Goal: Task Accomplishment & Management: Complete application form

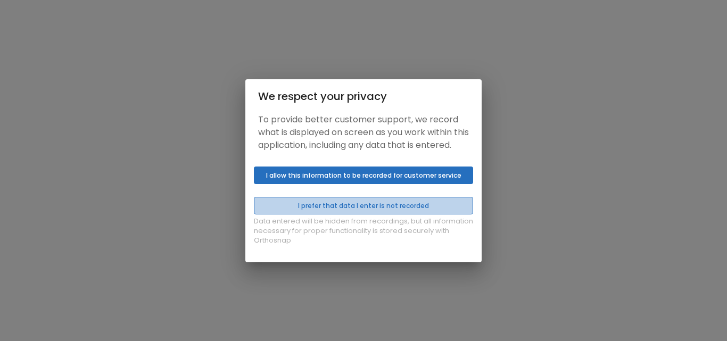
click at [439, 211] on button "I prefer that data I enter is not recorded" at bounding box center [363, 206] width 219 height 18
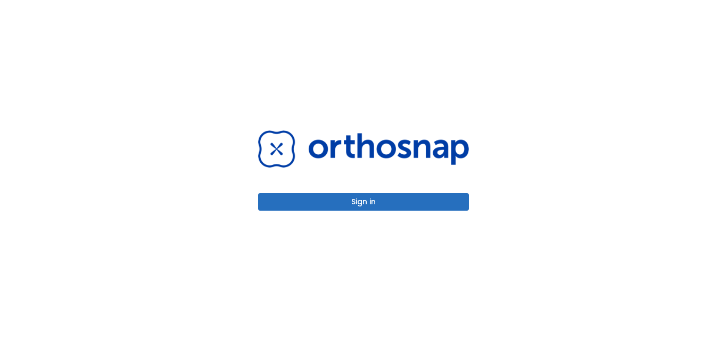
click at [373, 201] on button "Sign in" at bounding box center [363, 202] width 211 height 18
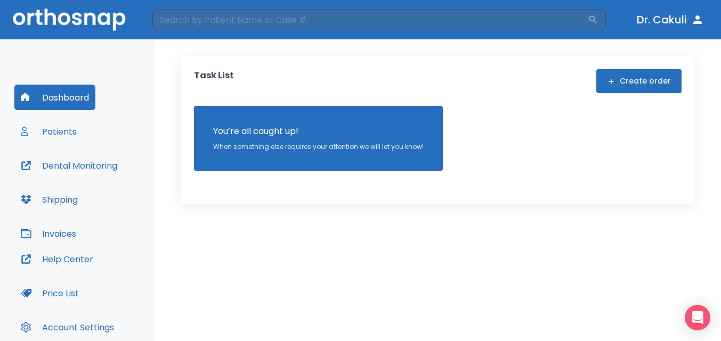
click at [651, 94] on div "Task List Create order You’re all caught up! When something else requires your …" at bounding box center [437, 120] width 487 height 102
click at [645, 77] on button "Create order" at bounding box center [638, 81] width 85 height 24
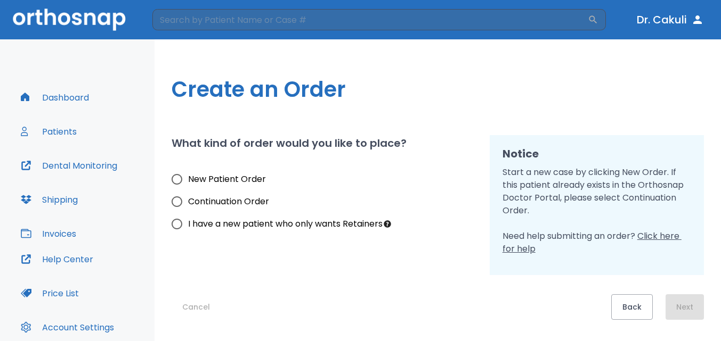
click at [240, 185] on span "New Patient Order" at bounding box center [227, 179] width 78 height 13
click at [188, 185] on input "New Patient Order" at bounding box center [177, 179] width 22 height 22
radio input "true"
click at [689, 308] on button "Next" at bounding box center [684, 308] width 38 height 26
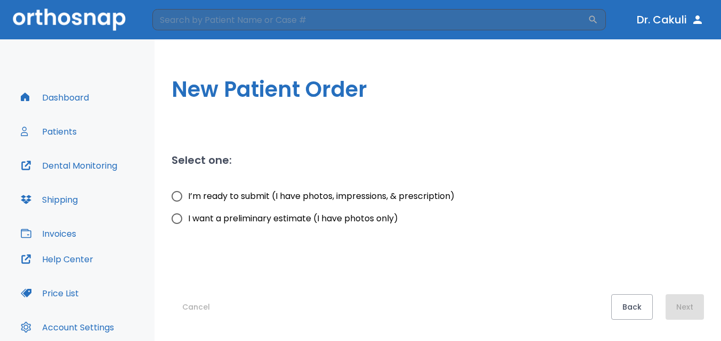
click at [339, 195] on span "I’m ready to submit (I have photos, impressions, & prescription)" at bounding box center [321, 196] width 266 height 13
click at [188, 195] on input "I’m ready to submit (I have photos, impressions, & prescription)" at bounding box center [177, 196] width 22 height 22
radio input "true"
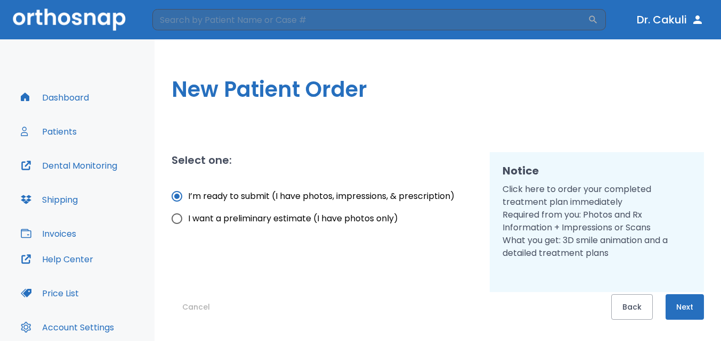
click at [279, 220] on span "I want a preliminary estimate (I have photos only)" at bounding box center [293, 218] width 210 height 13
click at [188, 220] on input "I want a preliminary estimate (I have photos only)" at bounding box center [177, 219] width 22 height 22
radio input "true"
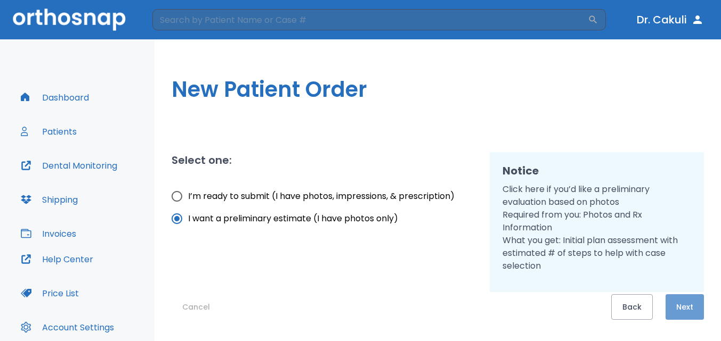
click at [687, 306] on button "Next" at bounding box center [684, 308] width 38 height 26
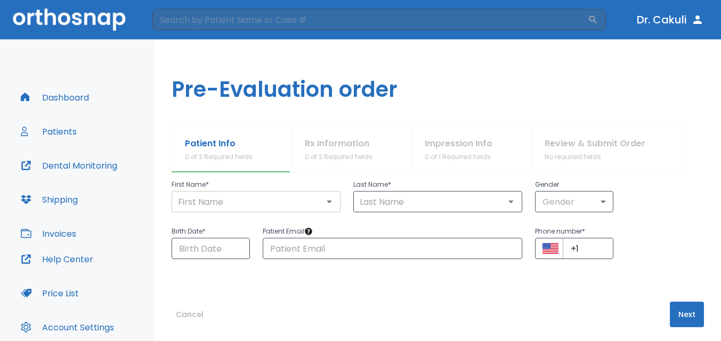
scroll to position [74, 0]
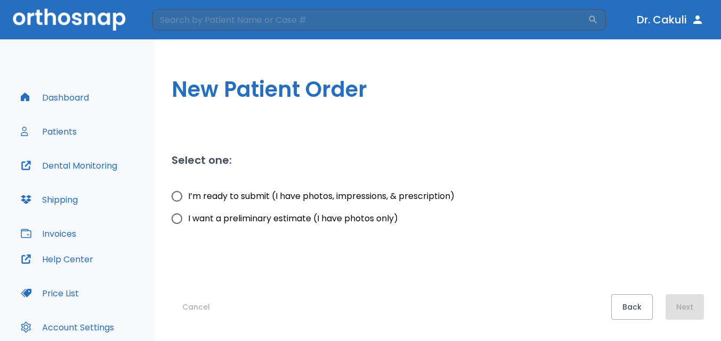
click at [447, 197] on span "I’m ready to submit (I have photos, impressions, & prescription)" at bounding box center [321, 196] width 266 height 13
click at [188, 197] on input "I’m ready to submit (I have photos, impressions, & prescription)" at bounding box center [177, 196] width 22 height 22
radio input "true"
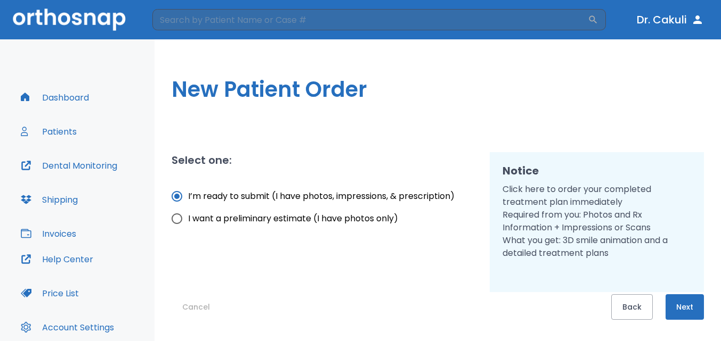
click at [689, 309] on button "Next" at bounding box center [684, 308] width 38 height 26
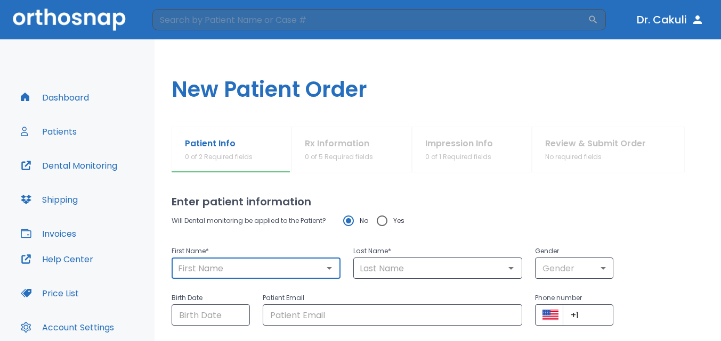
click at [213, 268] on input "text" at bounding box center [256, 268] width 162 height 15
click at [538, 142] on div "Patient Info 0 of 2 Required fields Rx Information 0 of 5 Required fields Impre…" at bounding box center [437, 150] width 532 height 46
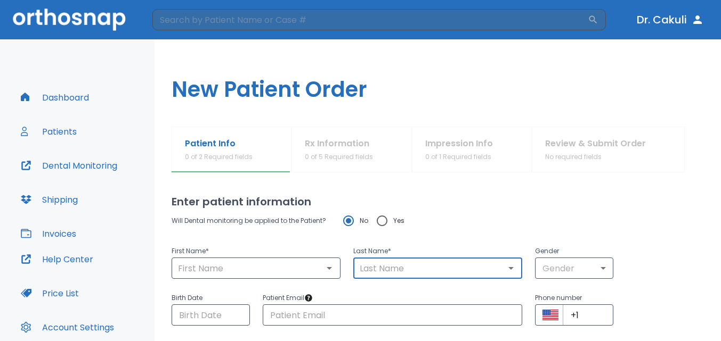
click at [400, 268] on input "text" at bounding box center [437, 268] width 162 height 15
paste input "Parsotam"
type input "Parsotam"
click at [592, 71] on h1 "New Patient Order" at bounding box center [437, 82] width 566 height 87
click at [254, 278] on div "​" at bounding box center [255, 268] width 169 height 21
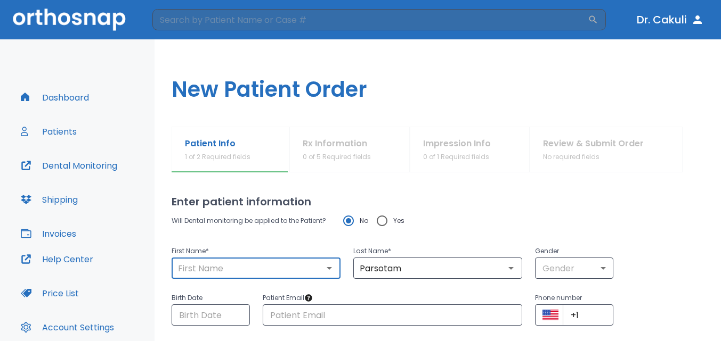
paste input "Vidya"
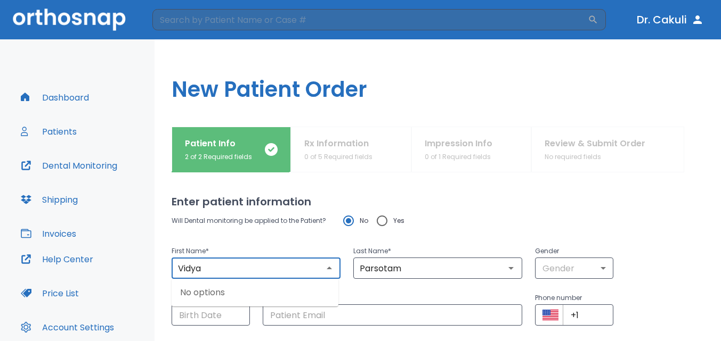
type input "Vidya"
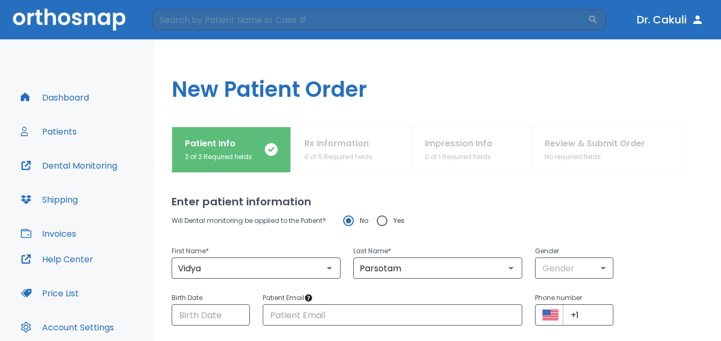
drag, startPoint x: 619, startPoint y: 183, endPoint x: 598, endPoint y: 189, distance: 21.6
click at [619, 183] on div "Enter patient information Will Dental monitoring be applied to the Patient? No …" at bounding box center [437, 257] width 532 height 169
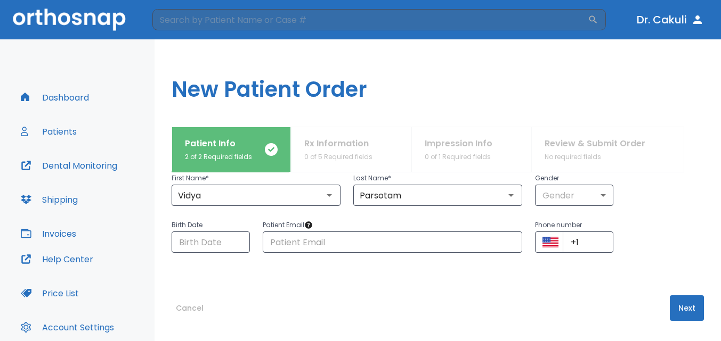
scroll to position [74, 0]
click at [207, 249] on input "Choose date" at bounding box center [210, 241] width 78 height 21
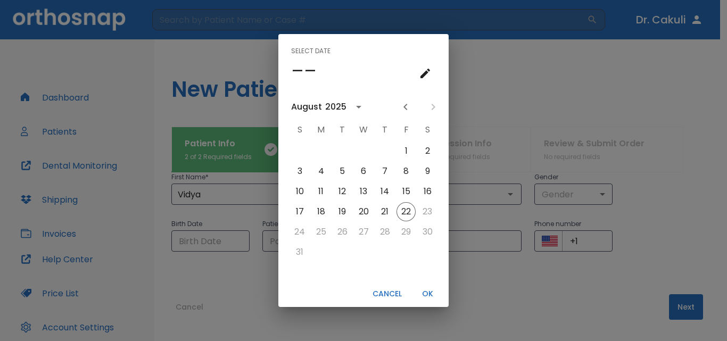
click at [524, 90] on div "Select date –– August 2025 S M T W T F S 1 2 3 4 5 6 7 8 9 10 11 12 13 14 15 16…" at bounding box center [363, 170] width 727 height 341
type input "08/22/2025"
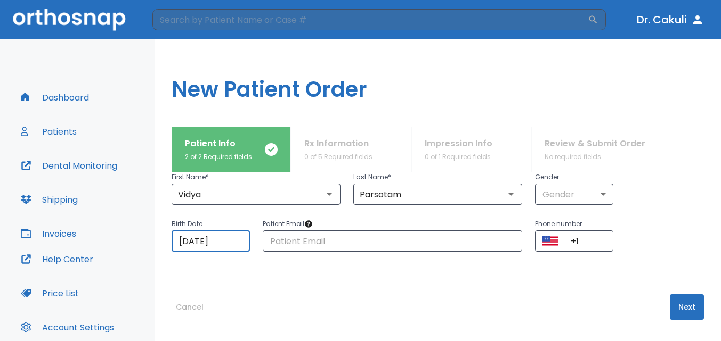
scroll to position [21, 0]
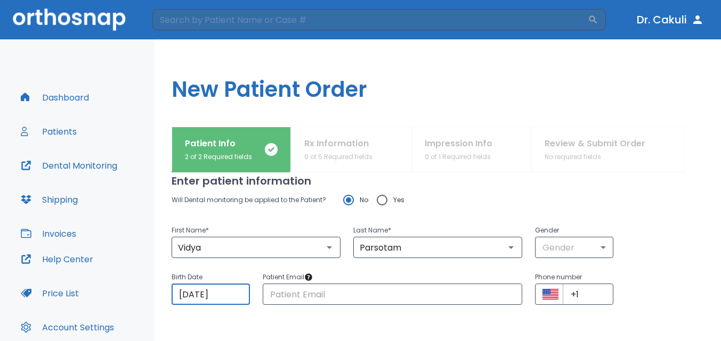
click at [384, 199] on input "Yes" at bounding box center [382, 200] width 22 height 22
radio input "true"
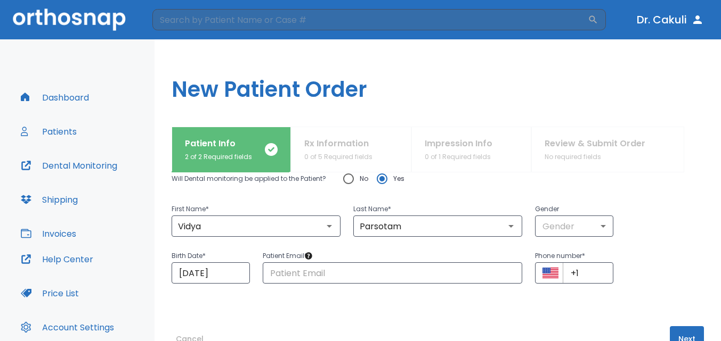
scroll to position [74, 0]
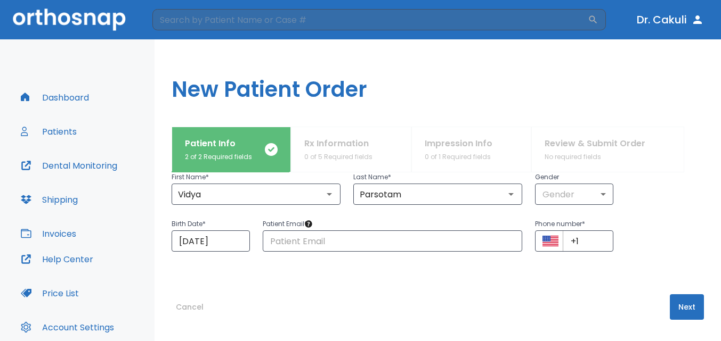
click at [678, 299] on button "Next" at bounding box center [686, 308] width 34 height 26
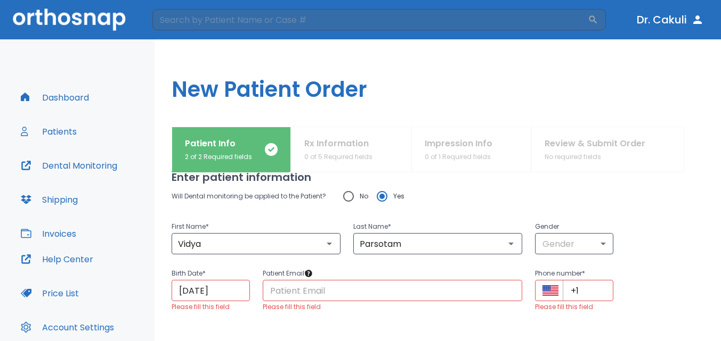
scroll to position [0, 0]
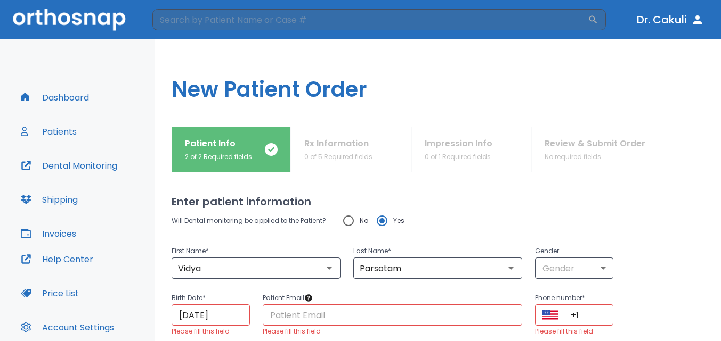
click at [353, 225] on input "No" at bounding box center [348, 221] width 22 height 22
radio input "true"
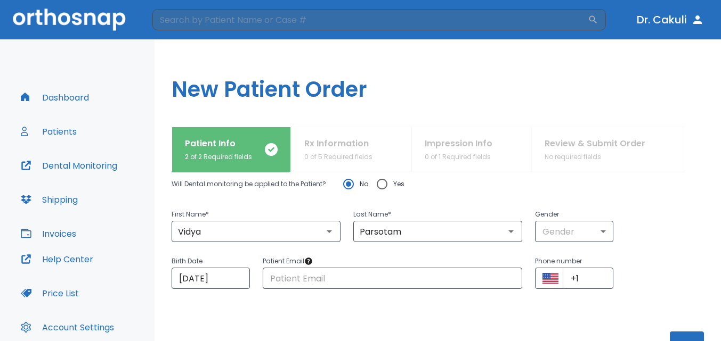
scroll to position [74, 0]
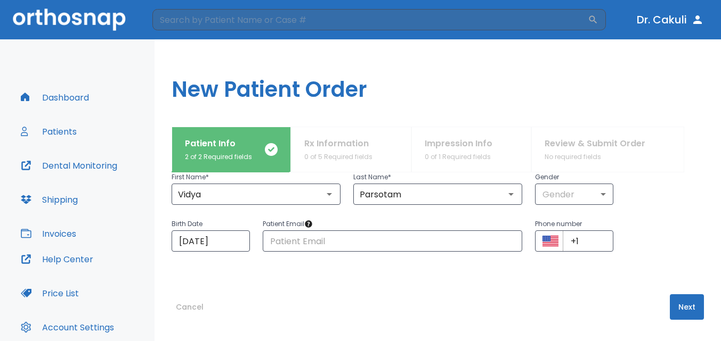
click at [676, 303] on button "Next" at bounding box center [686, 308] width 34 height 26
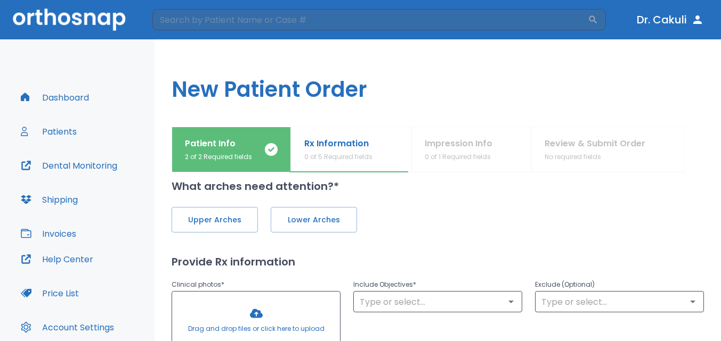
scroll to position [0, 0]
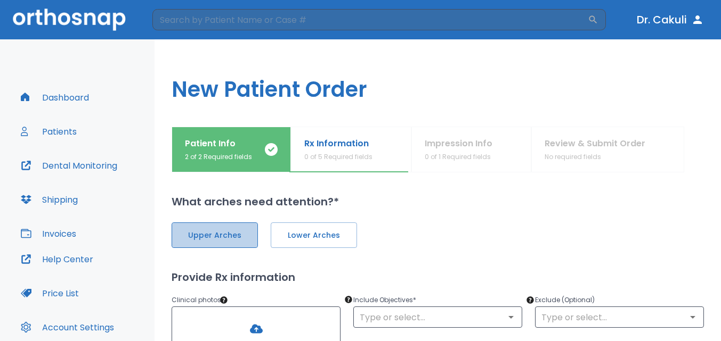
click at [224, 247] on button "Upper Arches" at bounding box center [214, 236] width 86 height 26
drag, startPoint x: 320, startPoint y: 247, endPoint x: 340, endPoint y: 249, distance: 19.9
click at [321, 247] on button "Lower Arches" at bounding box center [312, 236] width 86 height 26
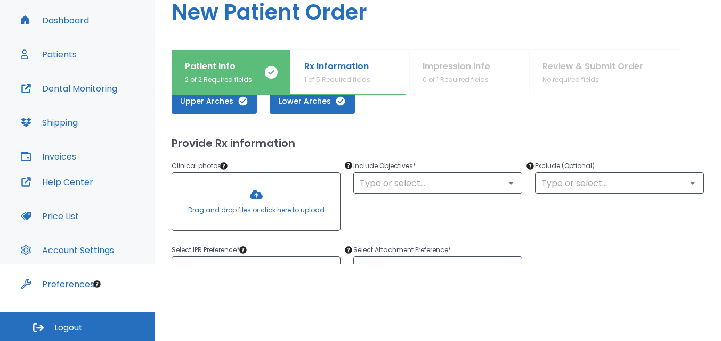
scroll to position [75, 0]
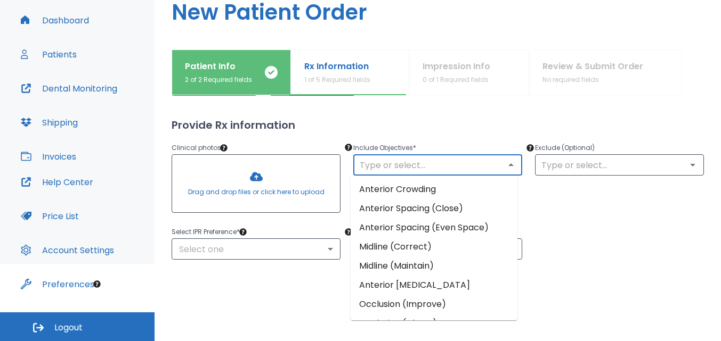
click at [495, 163] on input "text" at bounding box center [437, 165] width 162 height 15
click at [504, 163] on icon "Close" at bounding box center [510, 165] width 13 height 13
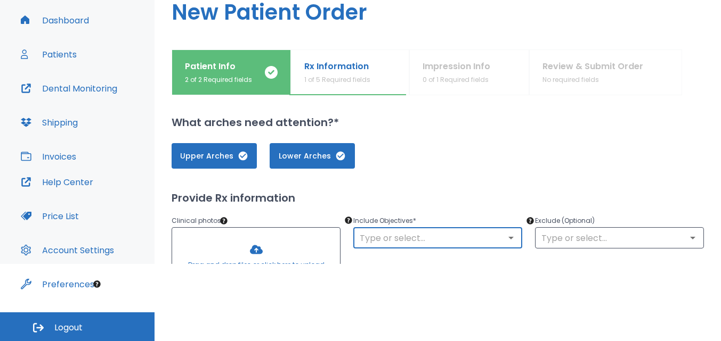
scroll to position [0, 0]
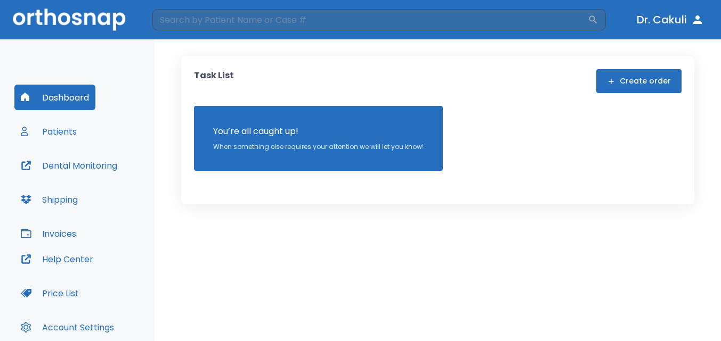
click at [624, 78] on button "Create order" at bounding box center [638, 81] width 85 height 24
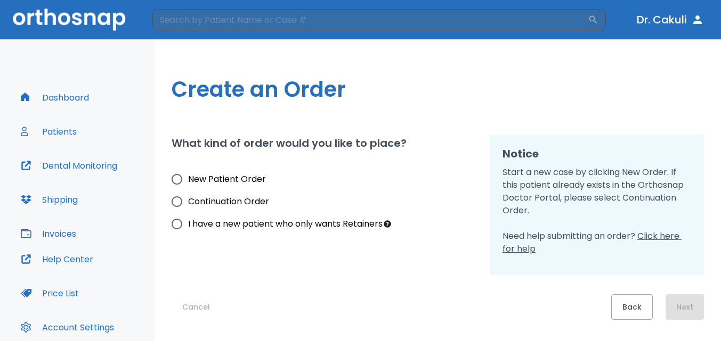
click at [256, 179] on span "New Patient Order" at bounding box center [227, 179] width 78 height 13
click at [188, 179] on input "New Patient Order" at bounding box center [177, 179] width 22 height 22
radio input "true"
drag, startPoint x: 655, startPoint y: 241, endPoint x: 680, endPoint y: 234, distance: 25.8
click at [680, 234] on span "Click here for help" at bounding box center [591, 242] width 179 height 25
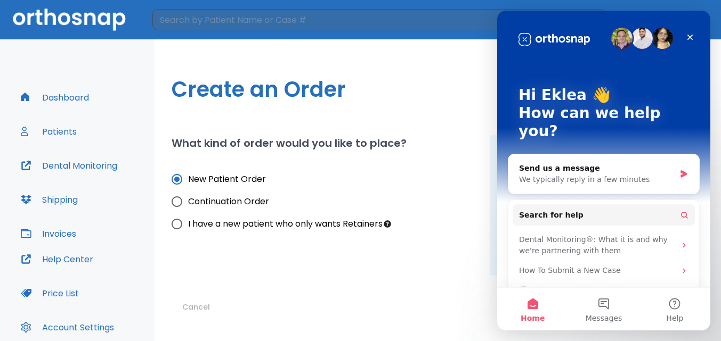
click at [455, 235] on div "What kind of order would you like to place? New Patient Order Continuation Orde…" at bounding box center [323, 185] width 305 height 100
click at [690, 34] on icon "Close" at bounding box center [689, 37] width 9 height 9
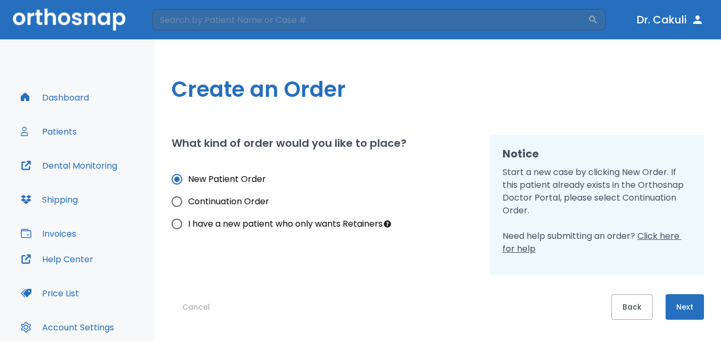
click at [681, 306] on button "Next" at bounding box center [684, 308] width 38 height 26
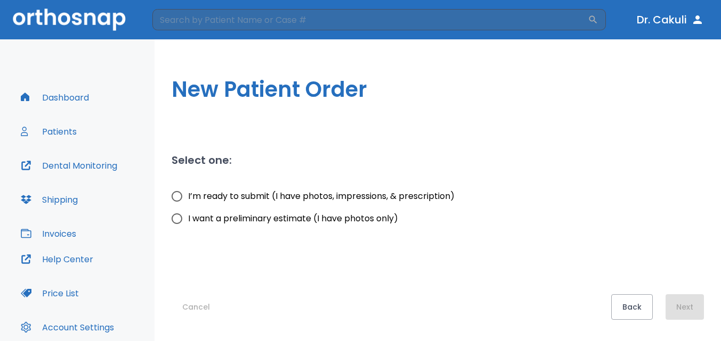
click at [298, 220] on span "I want a preliminary estimate (I have photos only)" at bounding box center [293, 218] width 210 height 13
click at [188, 220] on input "I want a preliminary estimate (I have photos only)" at bounding box center [177, 219] width 22 height 22
radio input "true"
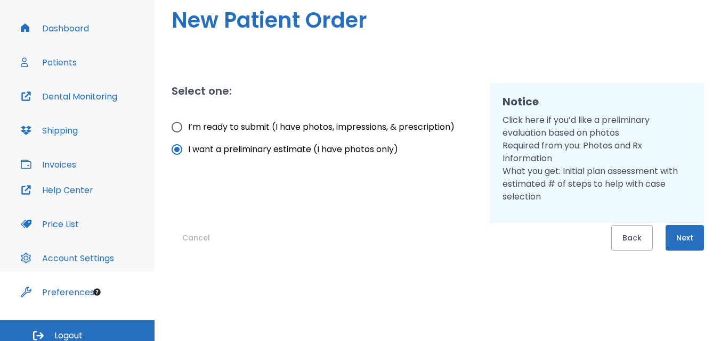
scroll to position [77, 0]
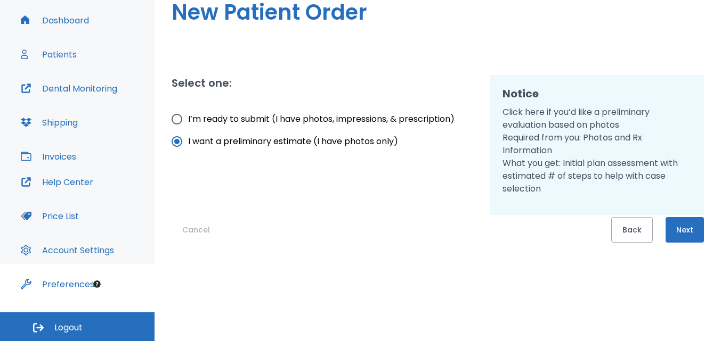
click at [495, 40] on div "New Patient Order Select one: I’m ready to submit (I have photos, impressions, …" at bounding box center [437, 113] width 566 height 302
click at [366, 179] on div "Select one: I’m ready to submit (I have photos, impressions, & prescription) I …" at bounding box center [318, 138] width 318 height 153
click at [306, 115] on span "I’m ready to submit (I have photos, impressions, & prescription)" at bounding box center [321, 119] width 266 height 13
click at [188, 115] on input "I’m ready to submit (I have photos, impressions, & prescription)" at bounding box center [177, 119] width 22 height 22
radio input "true"
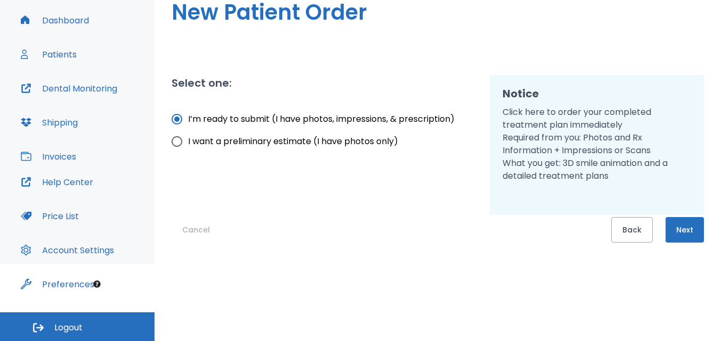
click at [300, 193] on div "Select one: I’m ready to submit (I have photos, impressions, & prescription) I …" at bounding box center [318, 138] width 318 height 153
click at [693, 227] on button "Next" at bounding box center [684, 230] width 38 height 26
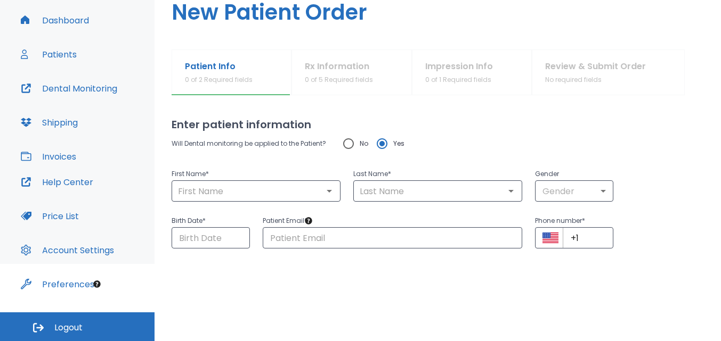
click at [532, 264] on html "​ Dr. Cakuli Dashboard Patients Dental Monitoring Shipping Invoices Help Center…" at bounding box center [360, 93] width 721 height 341
click at [371, 190] on input "text" at bounding box center [437, 191] width 162 height 15
paste input "Parsotam"
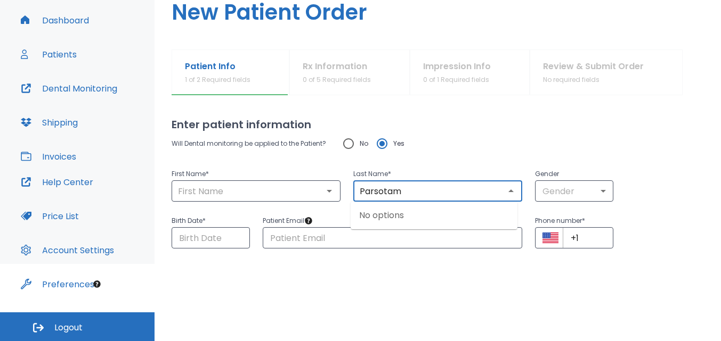
type input "Parsotam"
click at [520, 143] on div "Will Dental monitoring be applied to the Patient? No Yes" at bounding box center [437, 144] width 532 height 22
click at [201, 192] on input "text" at bounding box center [256, 191] width 162 height 15
paste input "Vidya"
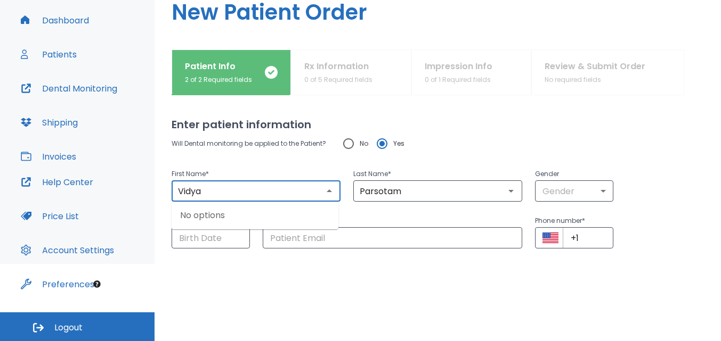
type input "Vidya"
click at [396, 218] on p "Patient Email *" at bounding box center [393, 221] width 260 height 13
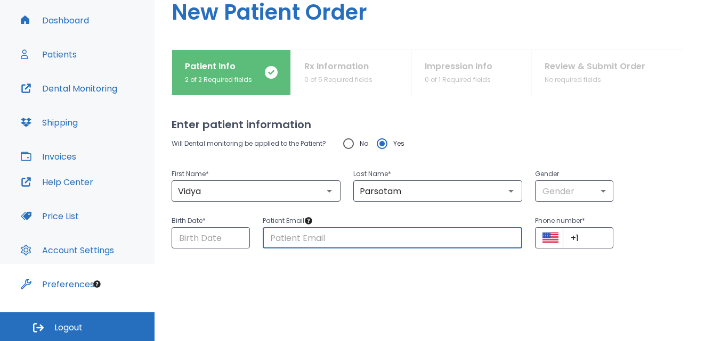
click at [317, 236] on input "text" at bounding box center [393, 237] width 260 height 21
click at [212, 237] on input "Choose date" at bounding box center [210, 237] width 78 height 21
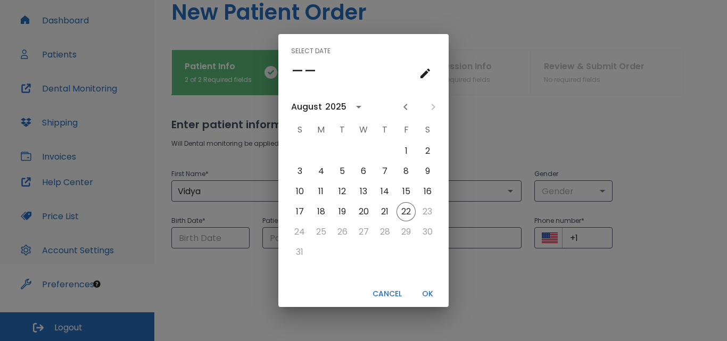
click at [468, 48] on div "Select date –– August 2025 S M T W T F S 1 2 3 4 5 6 7 8 9 10 11 12 13 14 15 16…" at bounding box center [363, 170] width 727 height 341
type input "08/22/2025"
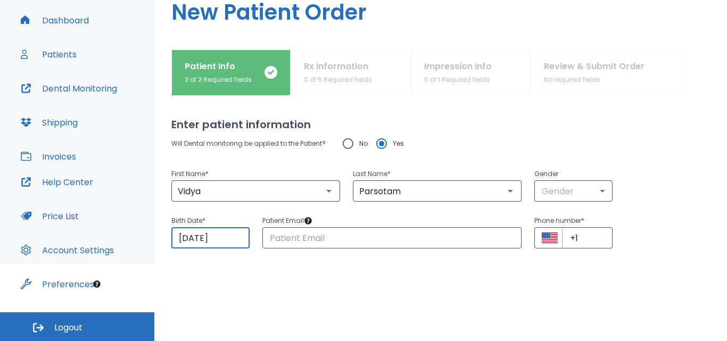
click at [522, 126] on h2 "Enter patient information" at bounding box center [437, 125] width 532 height 16
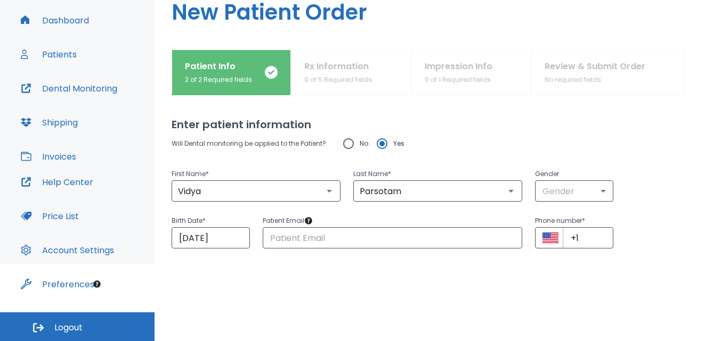
click at [526, 124] on h2 "Enter patient information" at bounding box center [437, 125] width 532 height 16
click at [348, 148] on input "No" at bounding box center [348, 144] width 22 height 22
radio input "true"
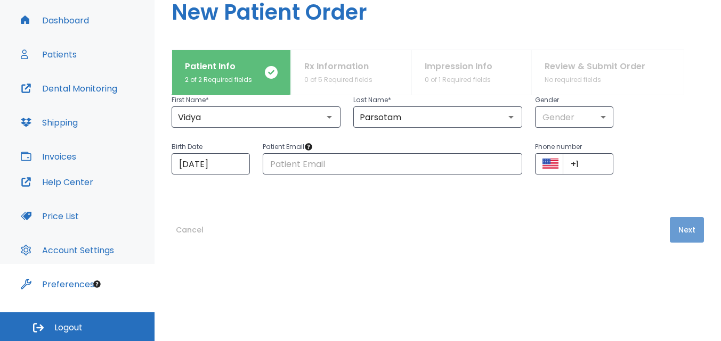
click at [692, 227] on button "Next" at bounding box center [686, 230] width 34 height 26
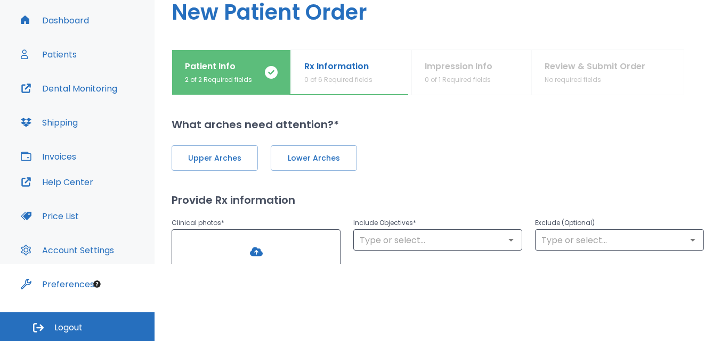
click at [485, 264] on html "​ Dr. Cakuli Dashboard Patients Dental Monitoring Shipping Invoices Help Center…" at bounding box center [360, 93] width 721 height 341
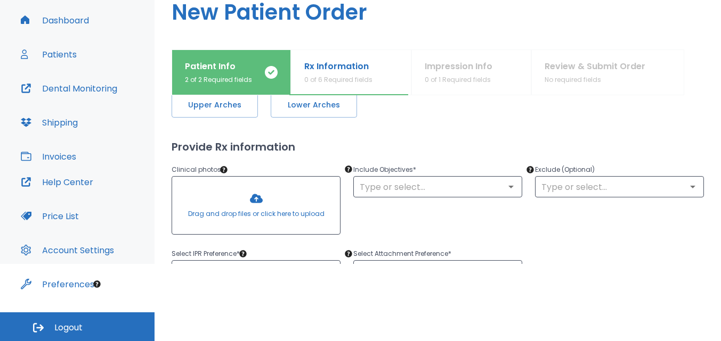
click at [268, 212] on div at bounding box center [256, 206] width 168 height 58
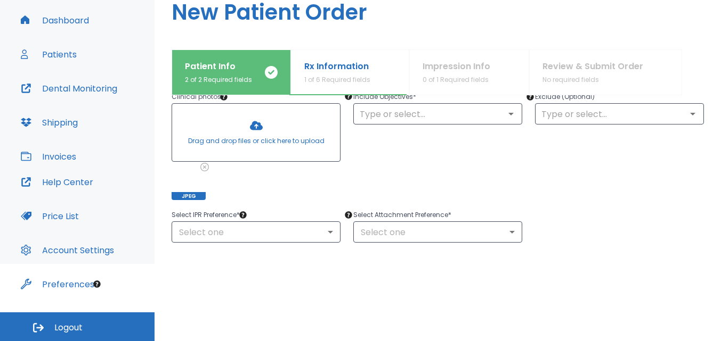
scroll to position [194, 0]
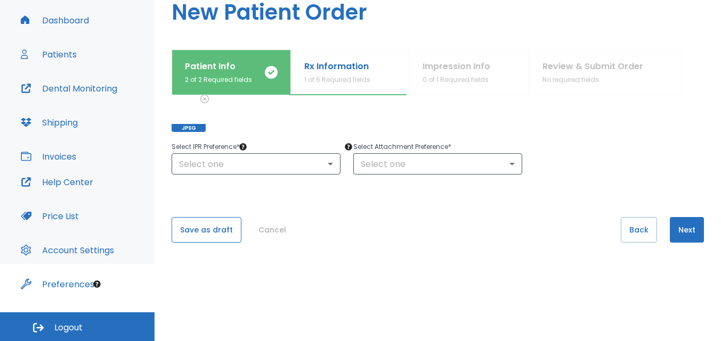
click at [219, 232] on button "Save as draft" at bounding box center [206, 230] width 70 height 26
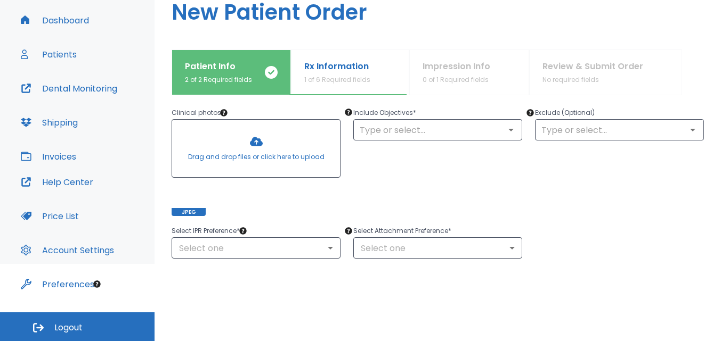
scroll to position [0, 0]
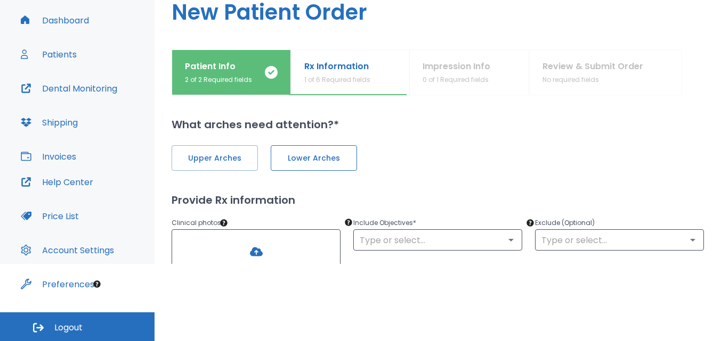
click at [350, 159] on button "Lower Arches" at bounding box center [314, 158] width 86 height 26
click at [249, 154] on button "Upper Arches" at bounding box center [214, 158] width 86 height 26
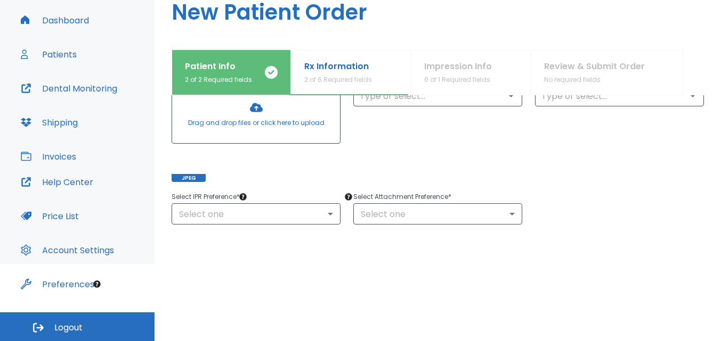
scroll to position [160, 0]
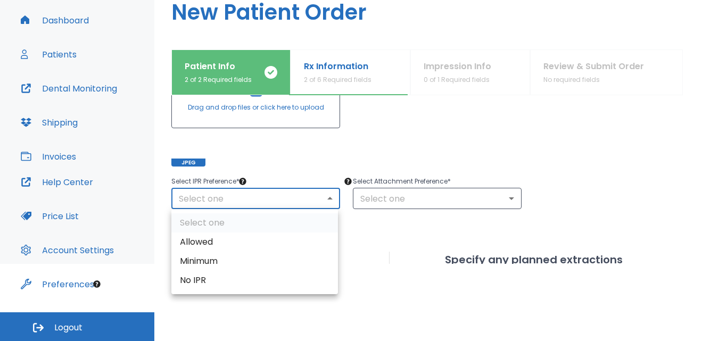
click at [303, 200] on body "​ Dr. Cakuli Dashboard Patients Dental Monitoring Shipping Invoices Help Center…" at bounding box center [363, 93] width 727 height 341
click at [214, 240] on li "Allowed" at bounding box center [254, 242] width 167 height 19
type input "1"
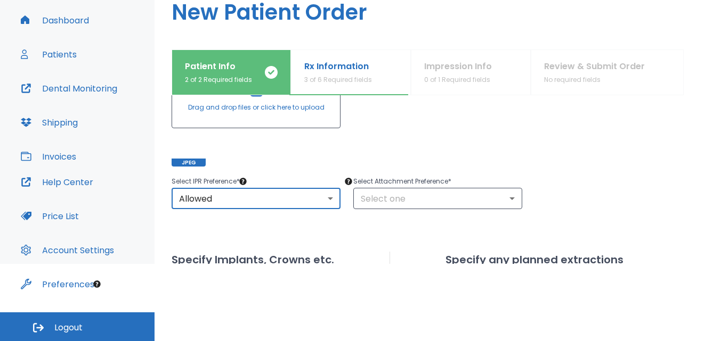
click at [460, 180] on p "Select Attachment Preference *" at bounding box center [437, 181] width 169 height 13
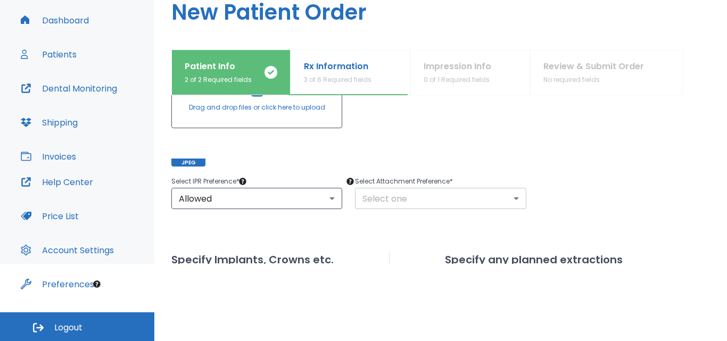
click at [446, 197] on body "​ Dr. Cakuli Dashboard Patients Dental Monitoring Shipping Invoices Help Center…" at bounding box center [363, 93] width 727 height 341
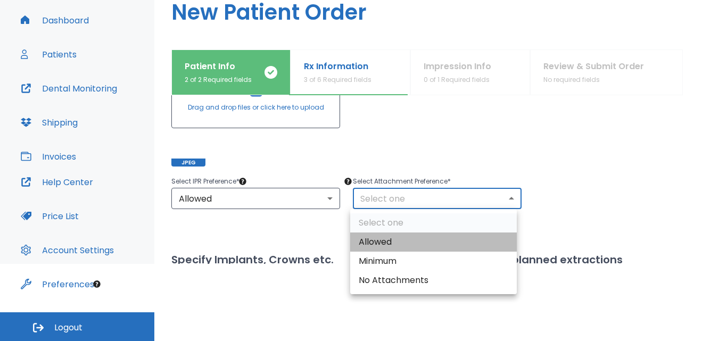
click at [377, 243] on li "Allowed" at bounding box center [433, 242] width 167 height 19
type input "1"
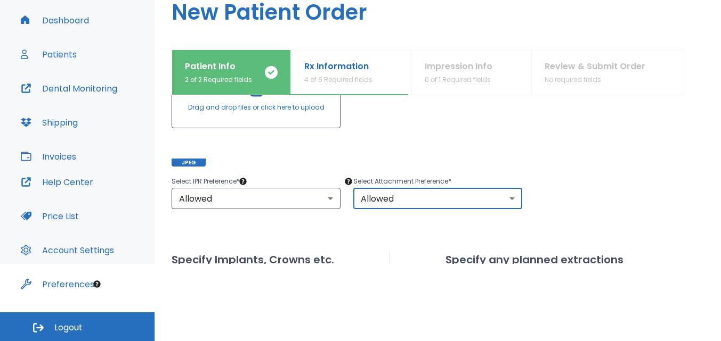
click at [654, 180] on div "Select IPR Preference * Allowed 1 ​ Select Attachment Preference * Allowed 1 ​" at bounding box center [431, 185] width 545 height 47
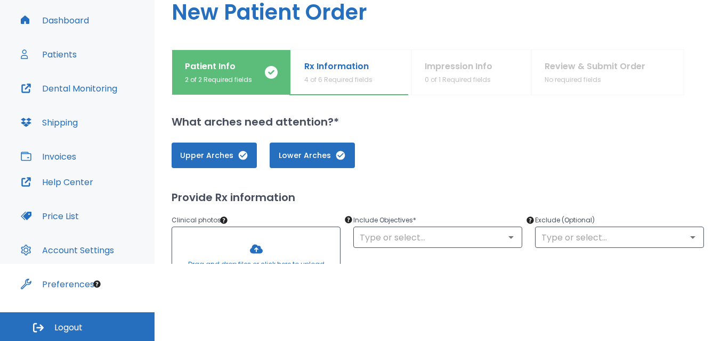
scroll to position [0, 0]
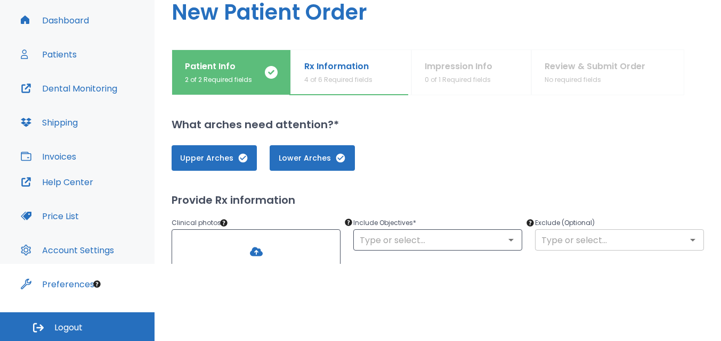
click at [625, 239] on input "text" at bounding box center [619, 240] width 162 height 15
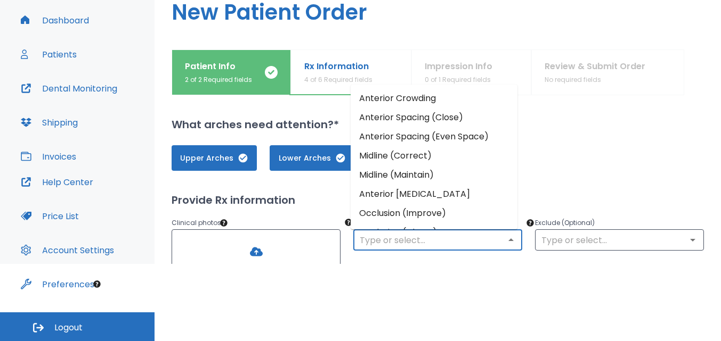
click at [487, 242] on input "text" at bounding box center [437, 240] width 162 height 15
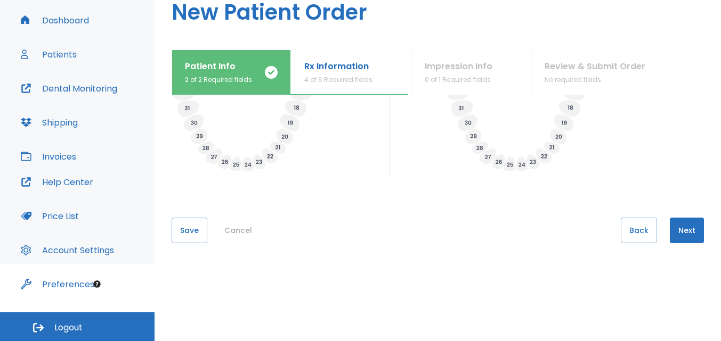
scroll to position [482, 0]
click at [686, 231] on button "Next" at bounding box center [686, 230] width 34 height 26
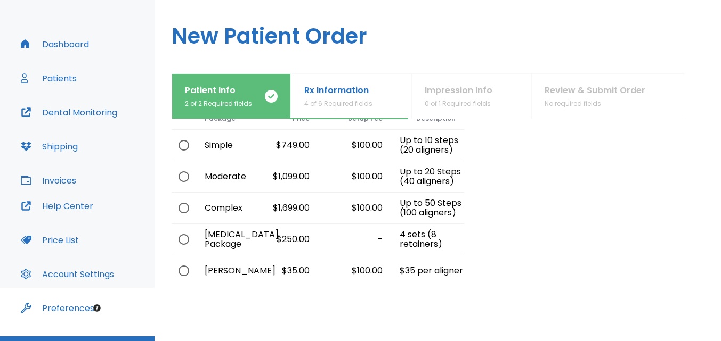
scroll to position [34, 0]
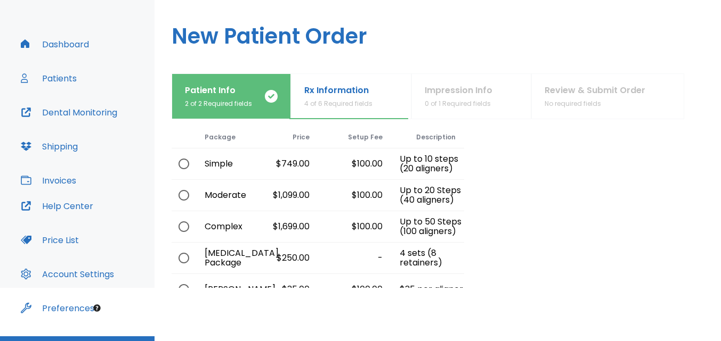
click at [524, 170] on div at bounding box center [584, 192] width 240 height 225
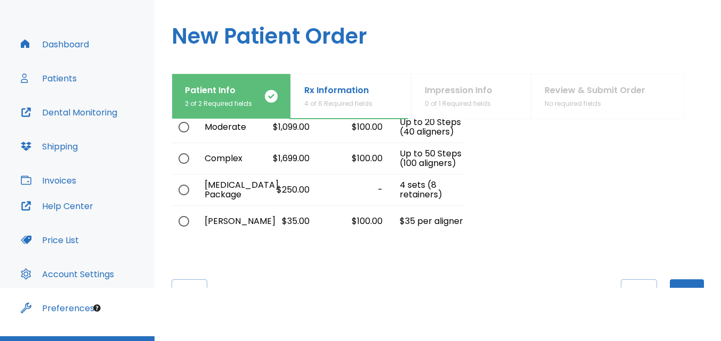
scroll to position [141, 0]
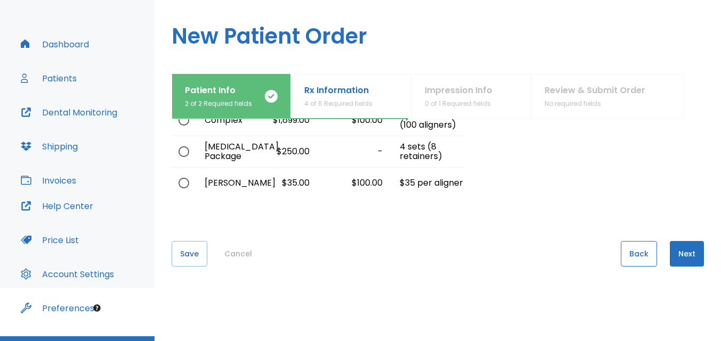
click at [628, 243] on button "Back" at bounding box center [638, 254] width 36 height 26
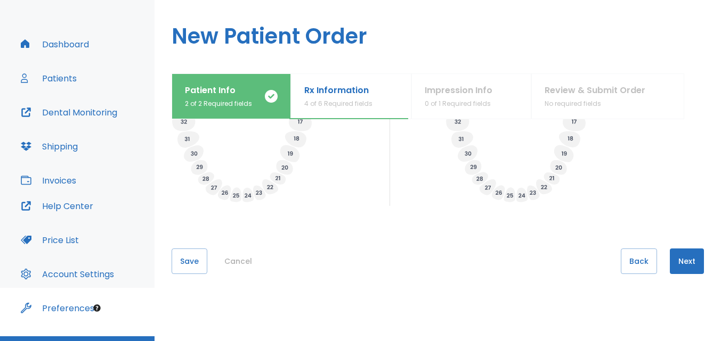
scroll to position [482, 0]
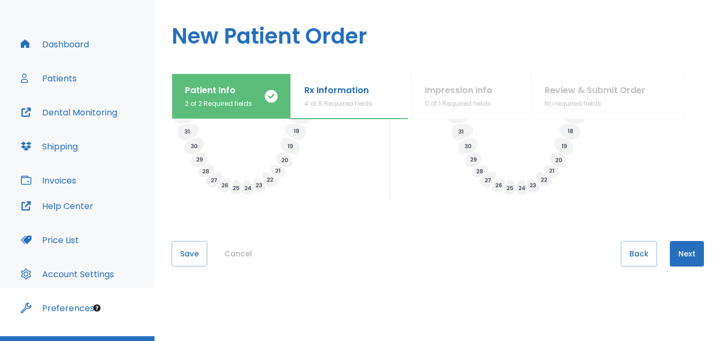
click at [544, 271] on div "Save Cancel Back Next" at bounding box center [437, 264] width 532 height 47
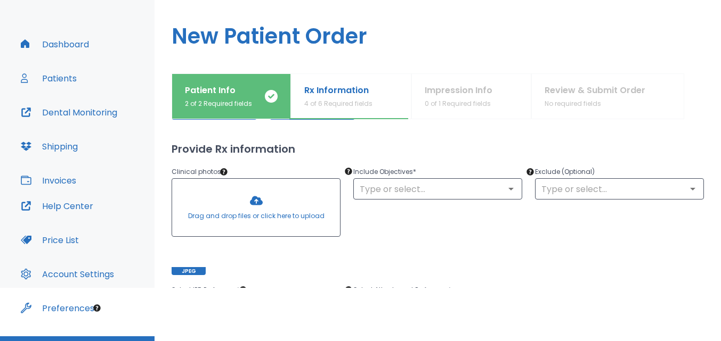
scroll to position [160, 0]
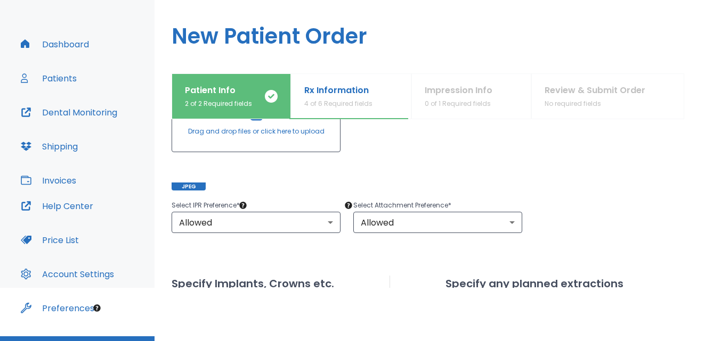
click at [452, 163] on div "Include Objectives * ​" at bounding box center [431, 129] width 182 height 122
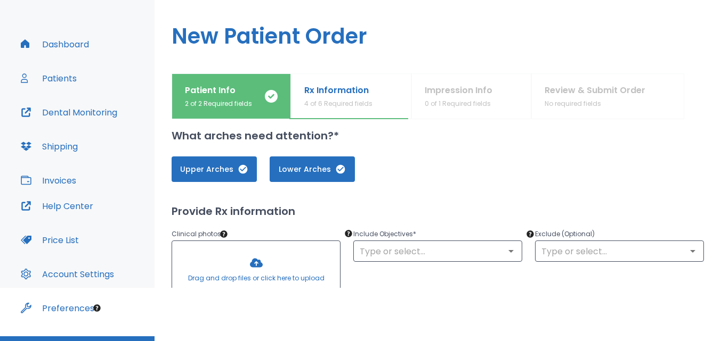
scroll to position [0, 0]
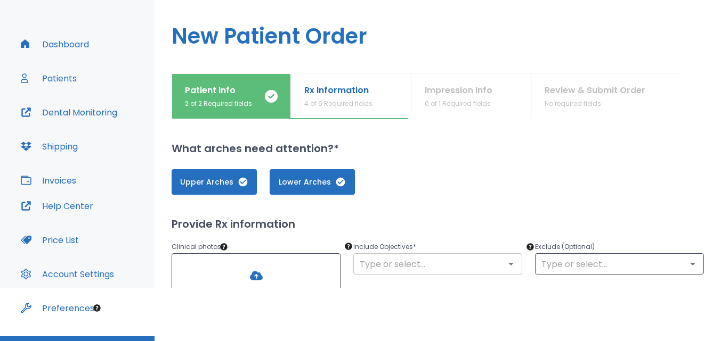
click at [421, 259] on input "text" at bounding box center [437, 264] width 162 height 15
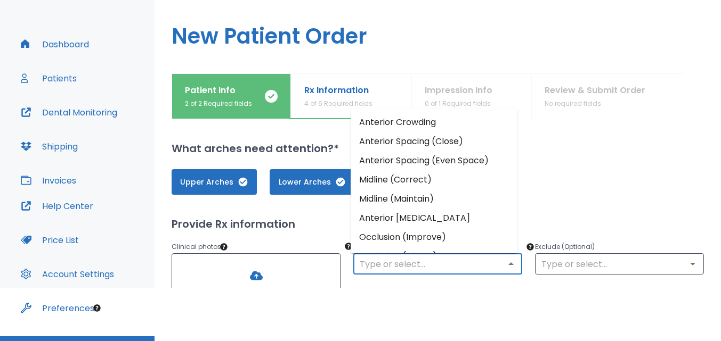
click at [436, 269] on input "text" at bounding box center [437, 264] width 162 height 15
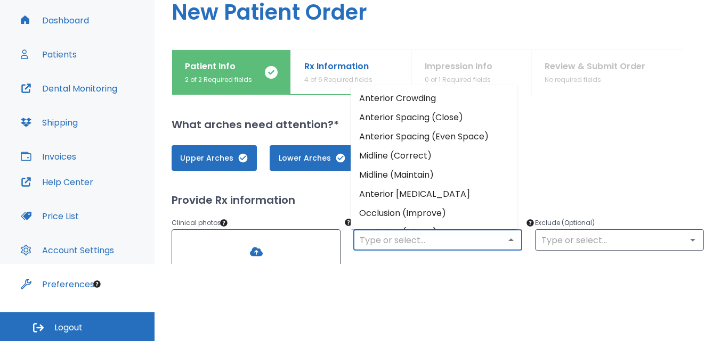
click at [569, 220] on p "Exclude (Optional)" at bounding box center [619, 223] width 169 height 13
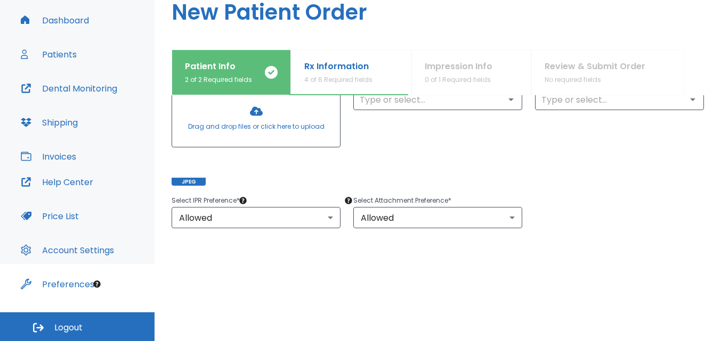
scroll to position [107, 0]
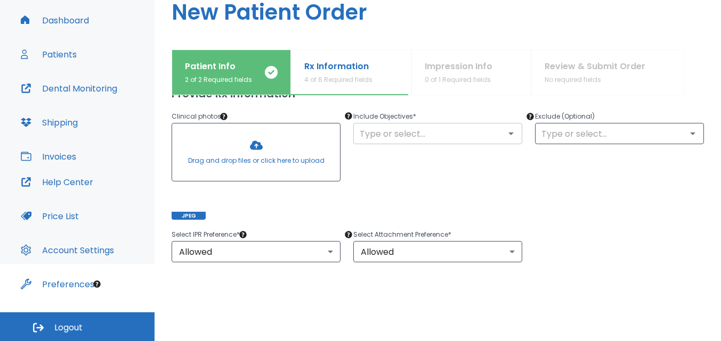
click at [401, 142] on div "​" at bounding box center [437, 133] width 169 height 21
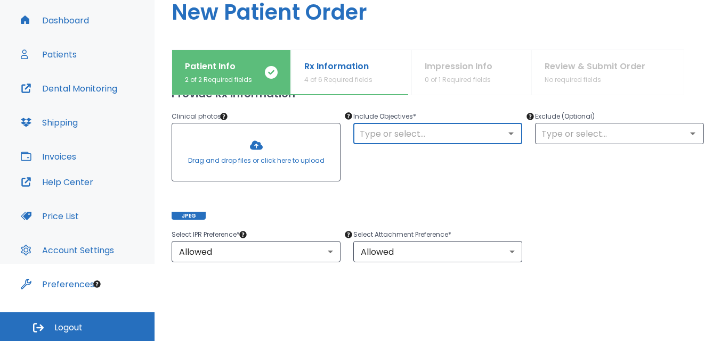
click at [506, 132] on icon "Open" at bounding box center [510, 133] width 13 height 13
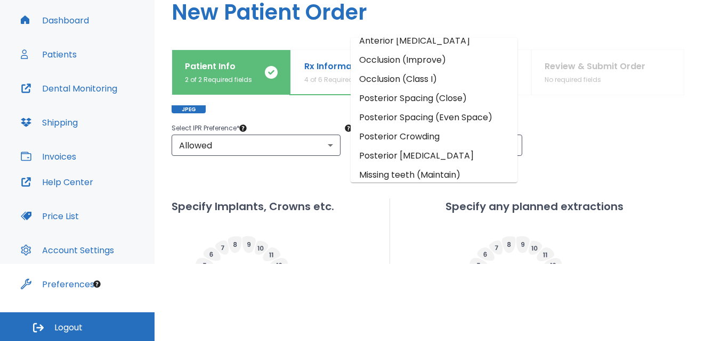
scroll to position [151, 0]
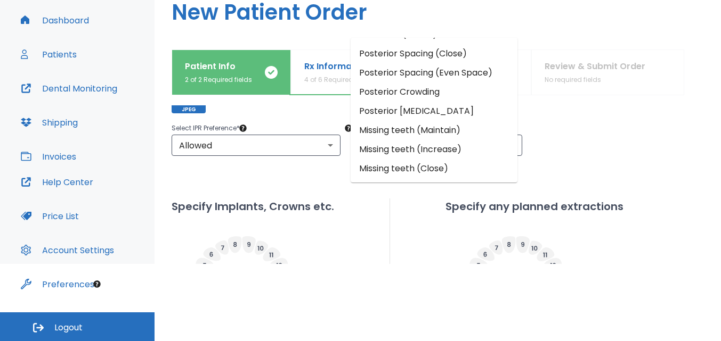
click at [611, 170] on div "Upper Arches Lower Arches Provide Rx information Clinical photos * Drag and dro…" at bounding box center [437, 182] width 532 height 524
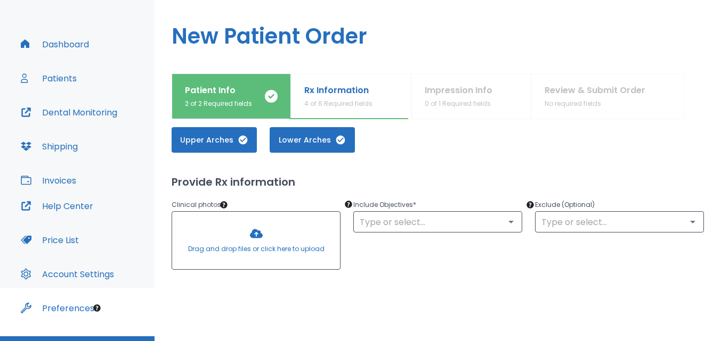
scroll to position [53, 0]
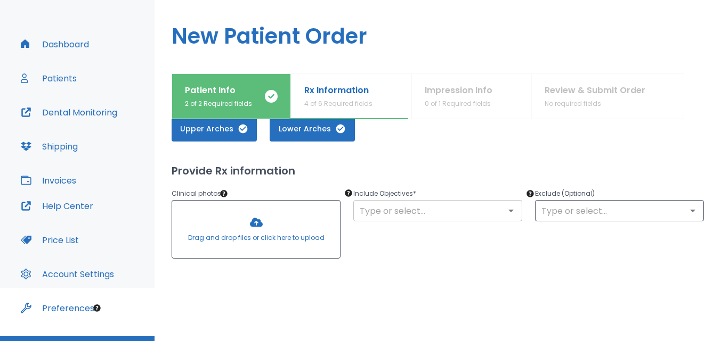
click at [503, 215] on div at bounding box center [510, 210] width 14 height 15
click at [514, 217] on input "text" at bounding box center [437, 210] width 162 height 15
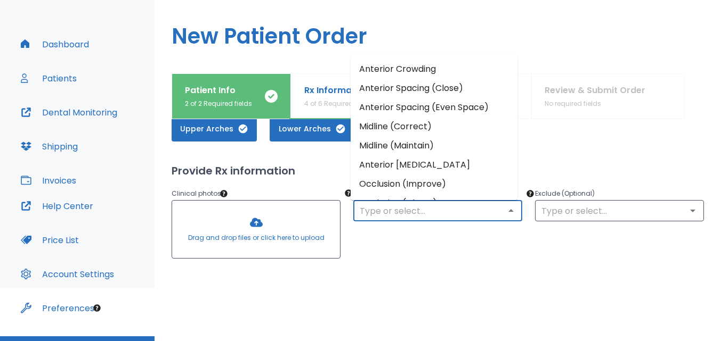
click at [457, 70] on li "Anterior Crowding" at bounding box center [433, 69] width 167 height 19
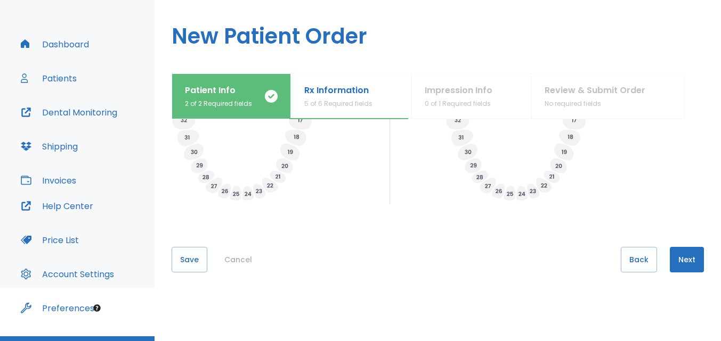
scroll to position [482, 0]
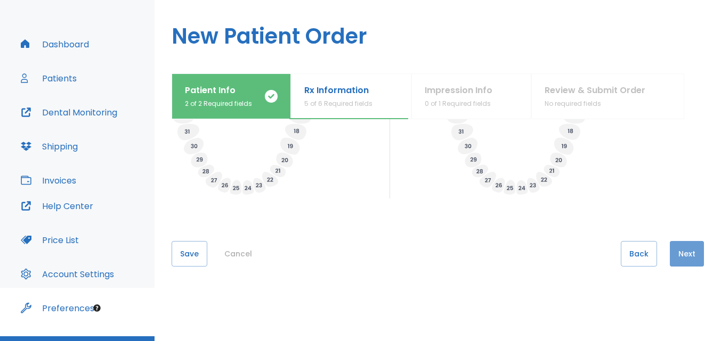
click at [687, 249] on button "Next" at bounding box center [686, 254] width 34 height 26
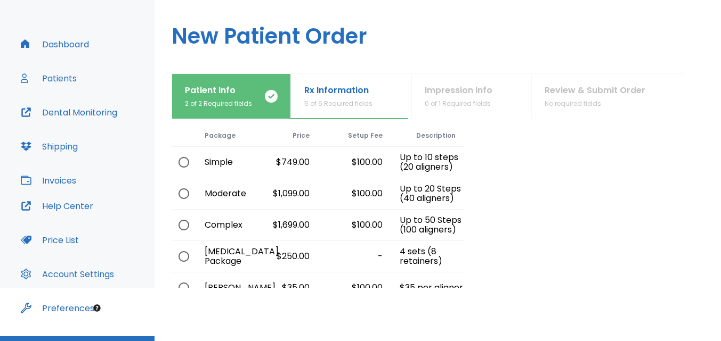
scroll to position [53, 0]
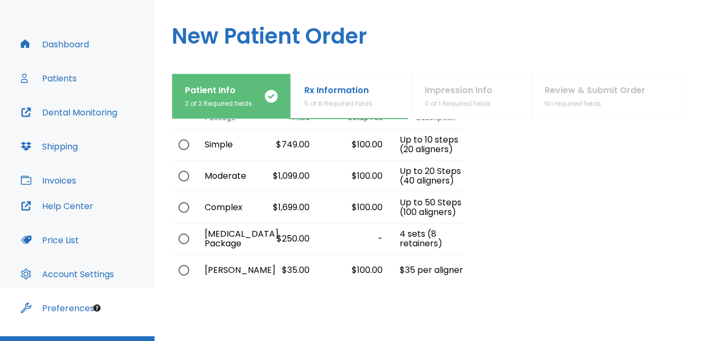
click at [420, 155] on div "Up to 10 steps (20 aligners)" at bounding box center [427, 144] width 73 height 31
click at [183, 143] on input "radio" at bounding box center [184, 145] width 22 height 22
radio input "true"
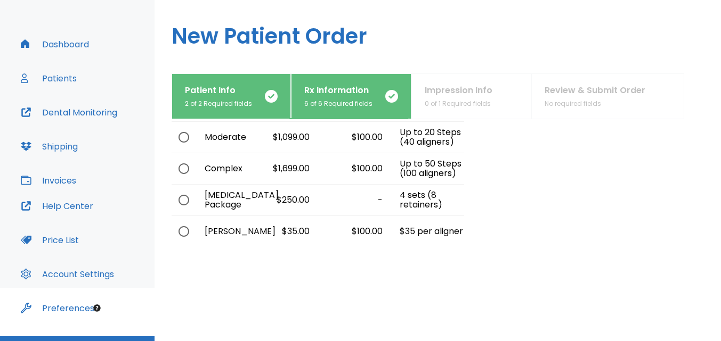
scroll to position [141, 0]
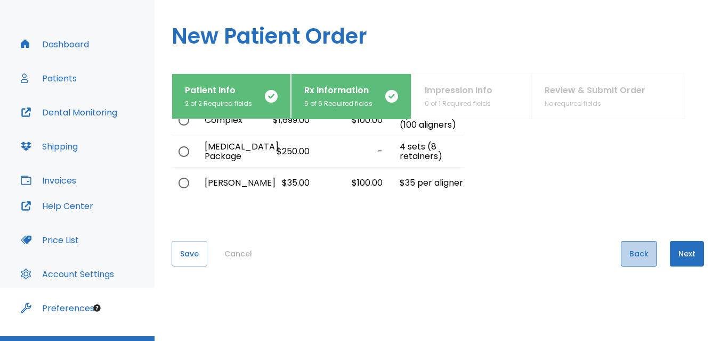
click at [639, 246] on button "Back" at bounding box center [638, 254] width 36 height 26
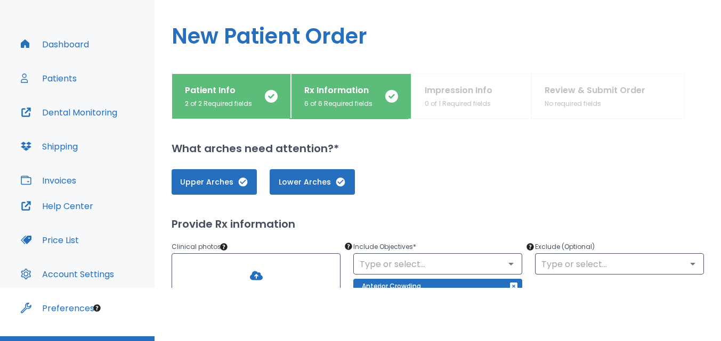
scroll to position [53, 0]
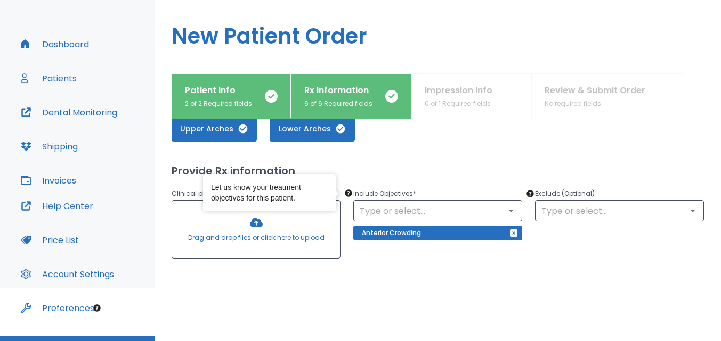
click at [263, 228] on div at bounding box center [256, 230] width 168 height 58
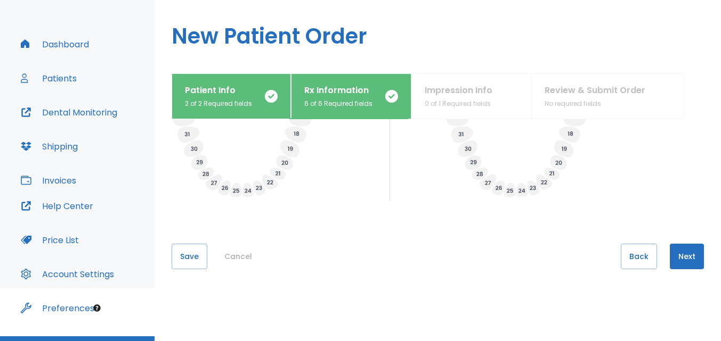
scroll to position [482, 0]
click at [689, 252] on button "Next" at bounding box center [686, 254] width 34 height 26
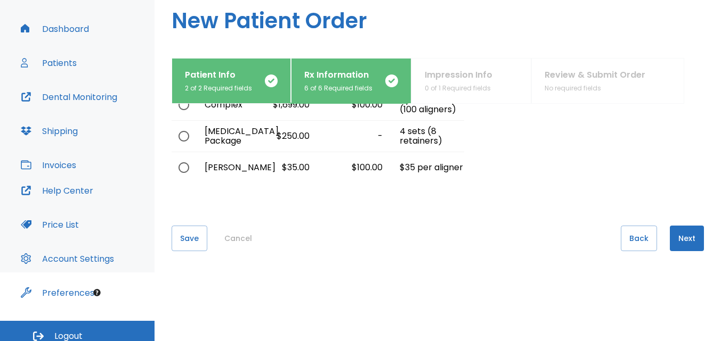
scroll to position [77, 0]
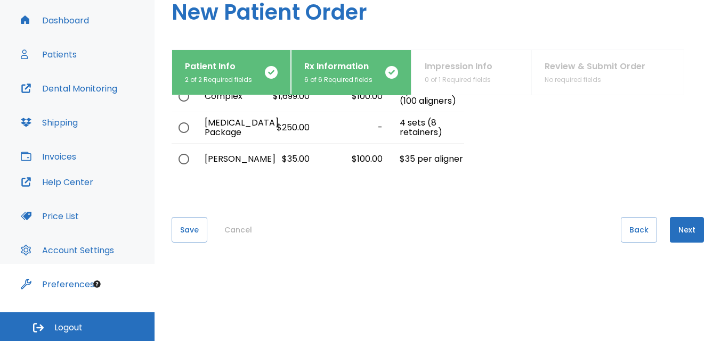
click at [674, 232] on button "Next" at bounding box center [686, 230] width 34 height 26
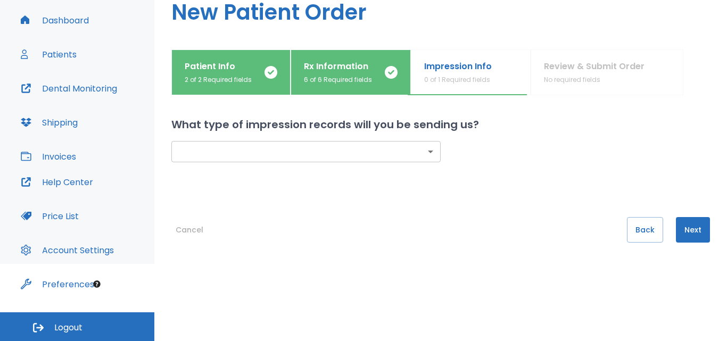
click at [411, 153] on body "​ Dr. Cakuli Dashboard Patients Dental Monitoring Shipping Invoices Help Center…" at bounding box center [363, 93] width 727 height 341
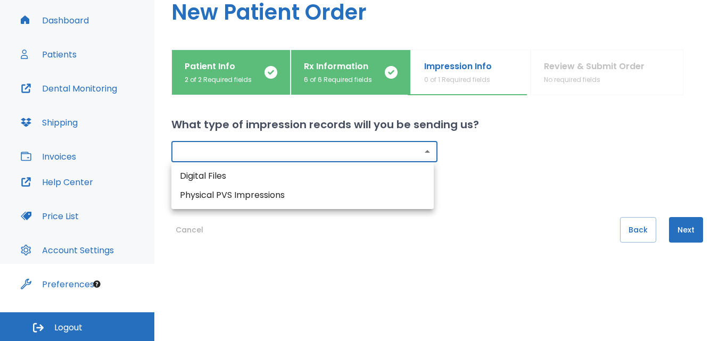
click at [226, 177] on li "Digital Files" at bounding box center [302, 176] width 263 height 19
type input "digital"
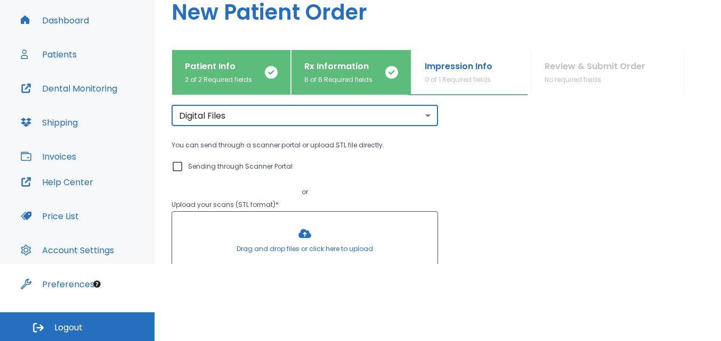
scroll to position [53, 0]
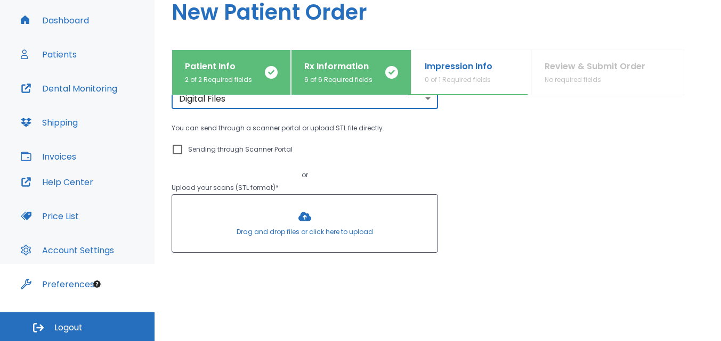
click at [227, 151] on p "Sending through Scanner Portal" at bounding box center [240, 149] width 104 height 13
click at [184, 151] on input "Sending through Scanner Portal" at bounding box center [177, 149] width 13 height 13
checkbox input "true"
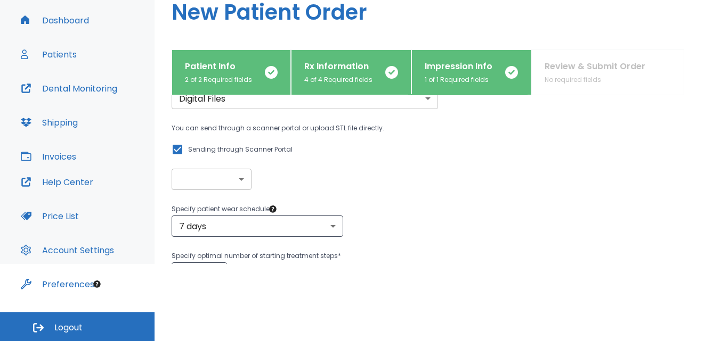
click at [249, 177] on body "​ Dr. Cakuli Dashboard Patients Dental Monitoring Shipping Invoices Help Center…" at bounding box center [360, 93] width 721 height 341
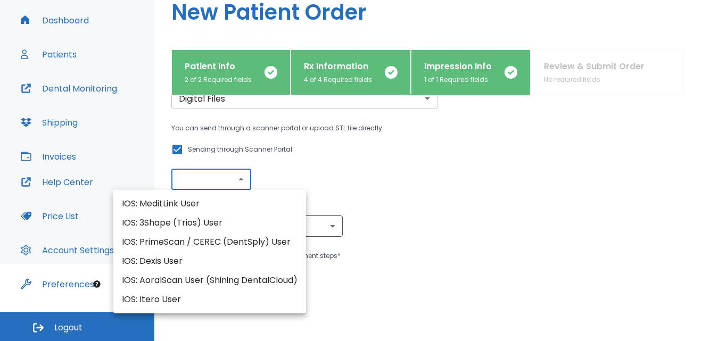
click at [251, 235] on li "IOS: PrimeScan / CEREC (DentSply) User" at bounding box center [209, 242] width 193 height 19
type input "IOS: PrimeScan / CEREC (DentSply) User"
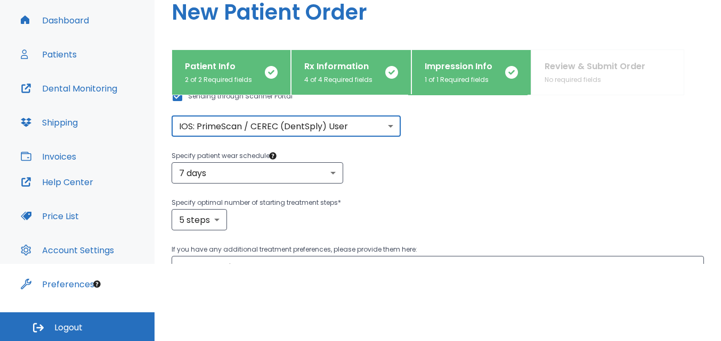
scroll to position [160, 0]
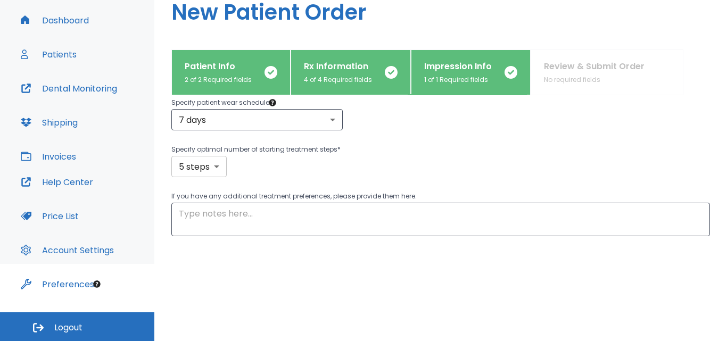
click at [217, 164] on body "​ Dr. Cakuli Dashboard Patients Dental Monitoring Shipping Invoices Help Center…" at bounding box center [363, 93] width 727 height 341
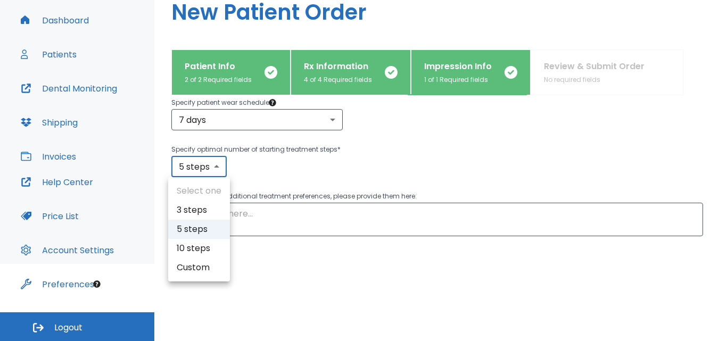
click at [217, 164] on div at bounding box center [363, 170] width 727 height 341
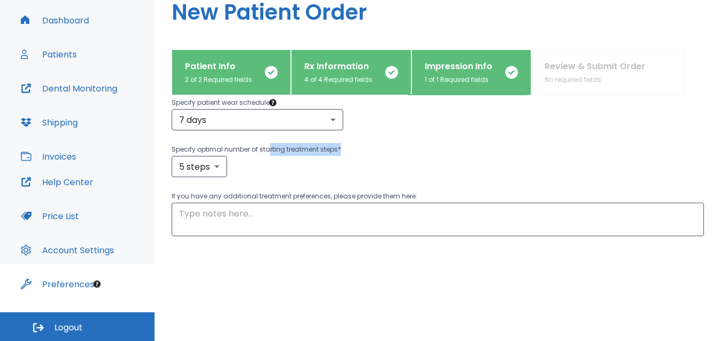
drag, startPoint x: 312, startPoint y: 153, endPoint x: 338, endPoint y: 153, distance: 25.6
click at [338, 153] on p "Specify optimal number of starting treatment steps *" at bounding box center [437, 149] width 532 height 13
click at [219, 166] on body "​ Dr. Cakuli Dashboard Patients Dental Monitoring Shipping Invoices Help Center…" at bounding box center [360, 93] width 721 height 341
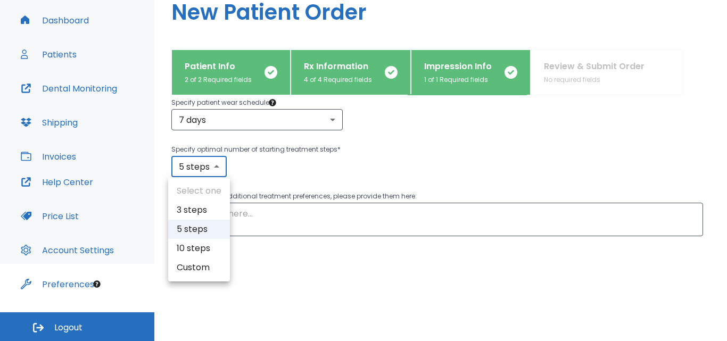
click at [194, 251] on li "10 steps" at bounding box center [199, 248] width 62 height 19
type input "10"
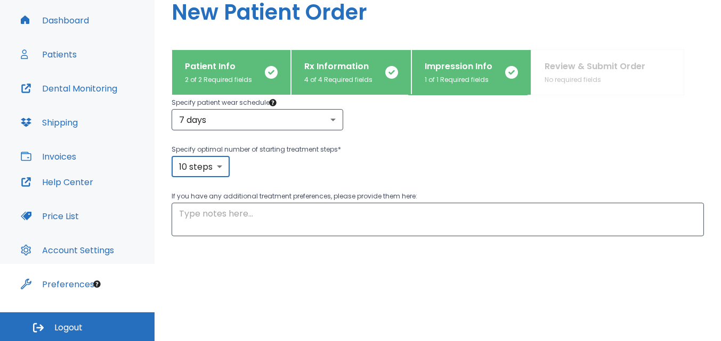
scroll to position [222, 0]
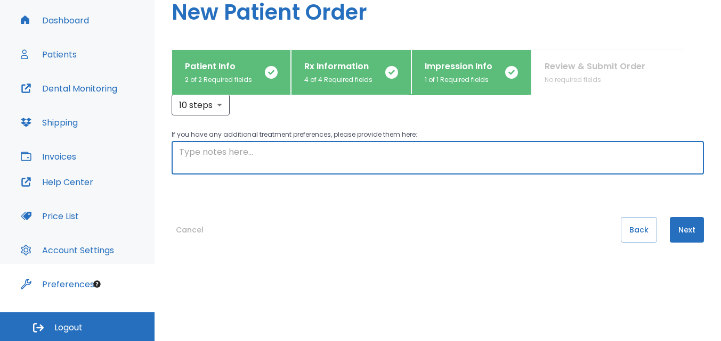
click at [325, 153] on textarea at bounding box center [437, 158] width 517 height 24
paste textarea "please evaluate for anterior 6 upper and lower treatment only"
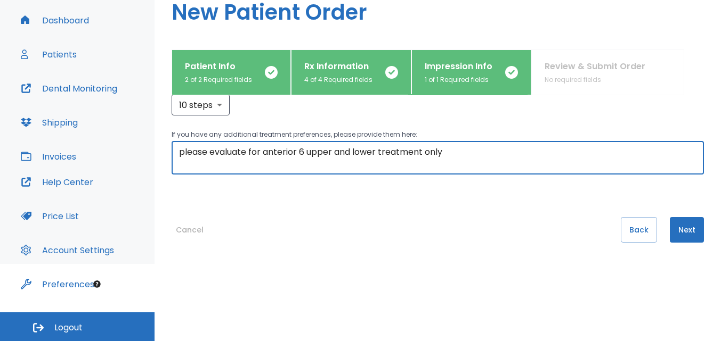
type textarea "please evaluate for anterior 6 upper and lower treatment only"
click at [676, 230] on button "Next" at bounding box center [686, 230] width 34 height 26
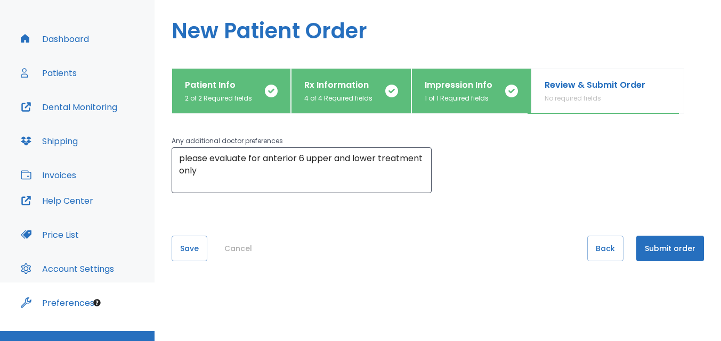
scroll to position [77, 0]
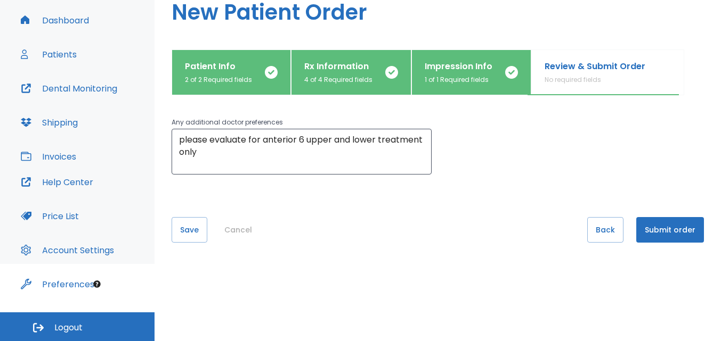
click at [674, 234] on button "Submit order" at bounding box center [670, 230] width 68 height 26
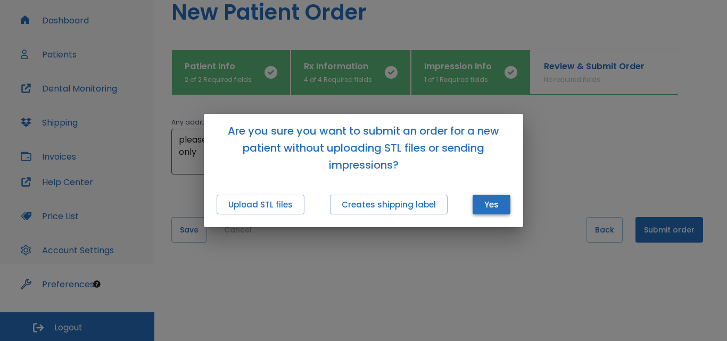
click at [493, 209] on button "Yes" at bounding box center [492, 205] width 38 height 20
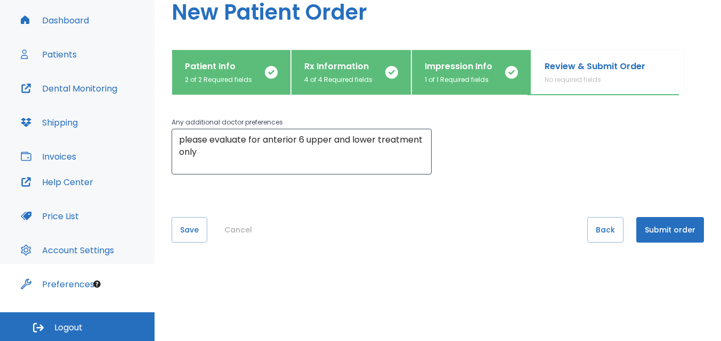
scroll to position [0, 0]
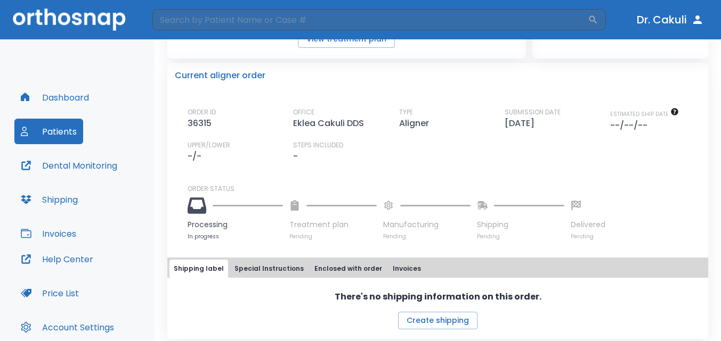
scroll to position [219, 0]
